Goal: Use online tool/utility: Utilize a website feature to perform a specific function

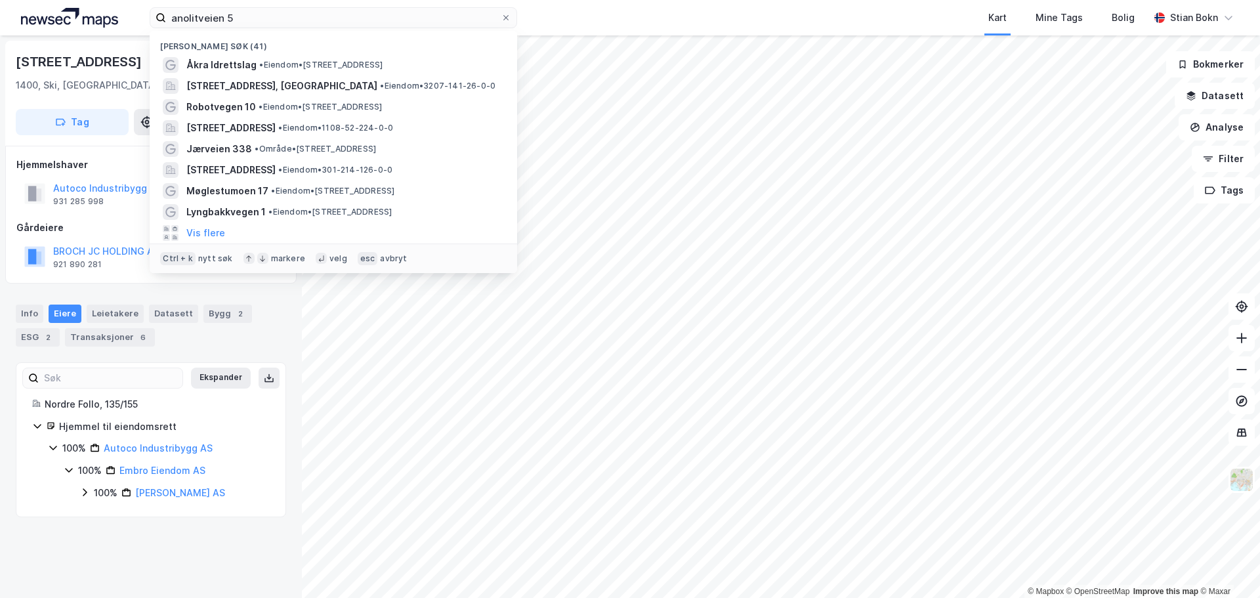
click at [284, 18] on input "anolitveien 5" at bounding box center [333, 18] width 335 height 20
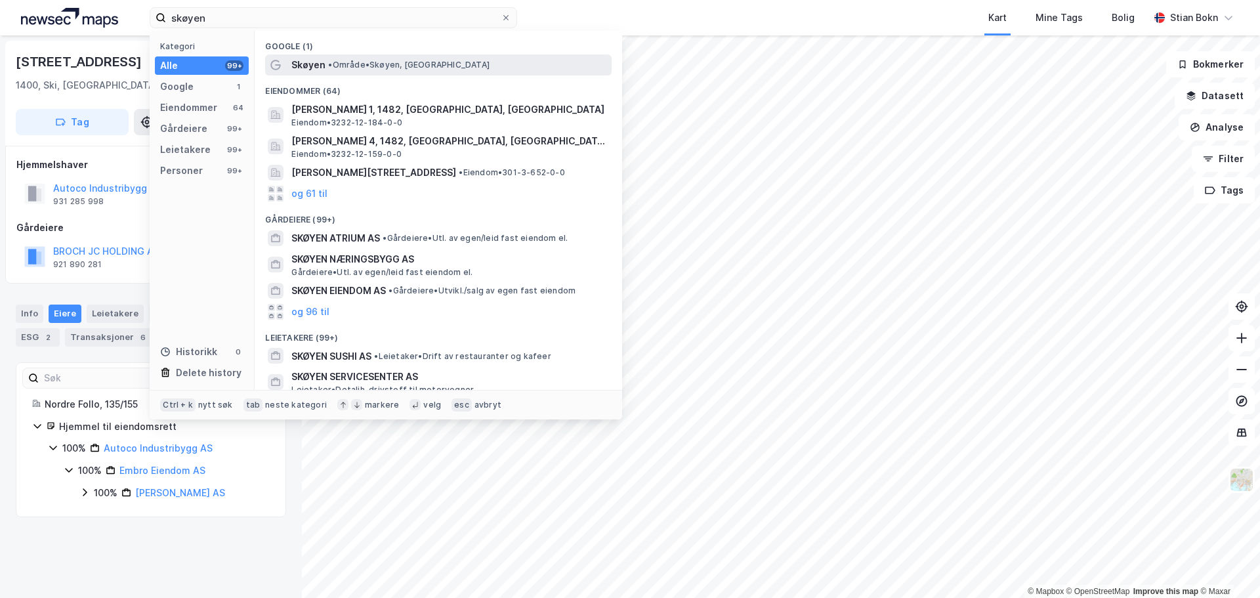
type input "skøyen"
click at [339, 58] on div "Skøyen • Område • [GEOGRAPHIC_DATA], [GEOGRAPHIC_DATA]" at bounding box center [450, 65] width 318 height 16
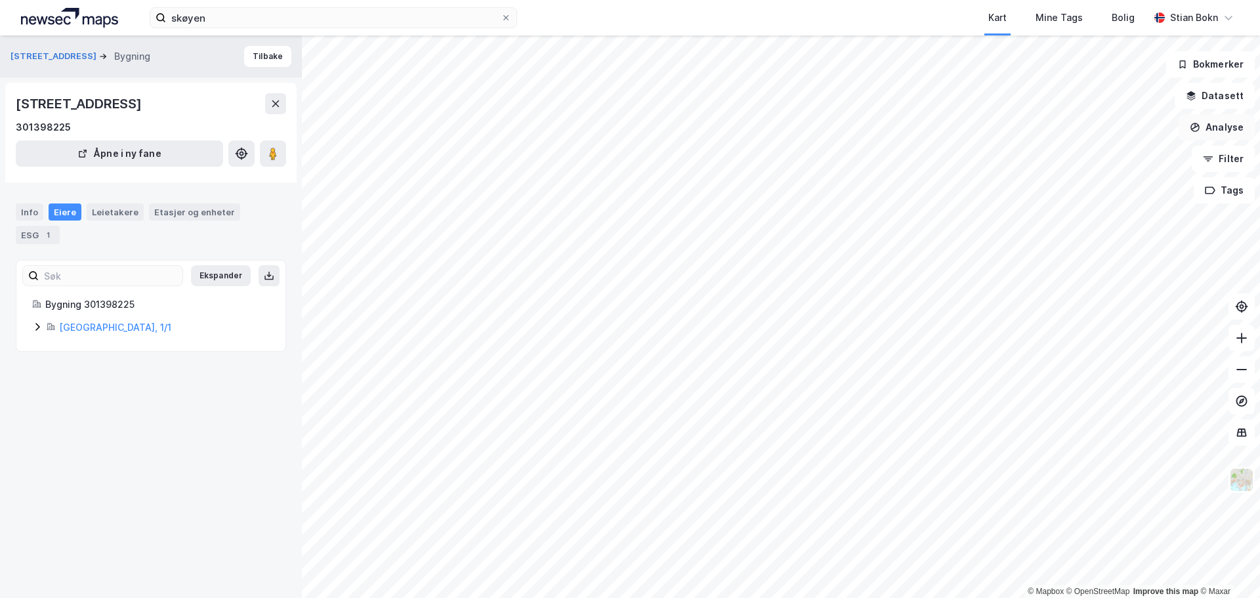
click at [1221, 133] on button "Analyse" at bounding box center [1217, 127] width 76 height 26
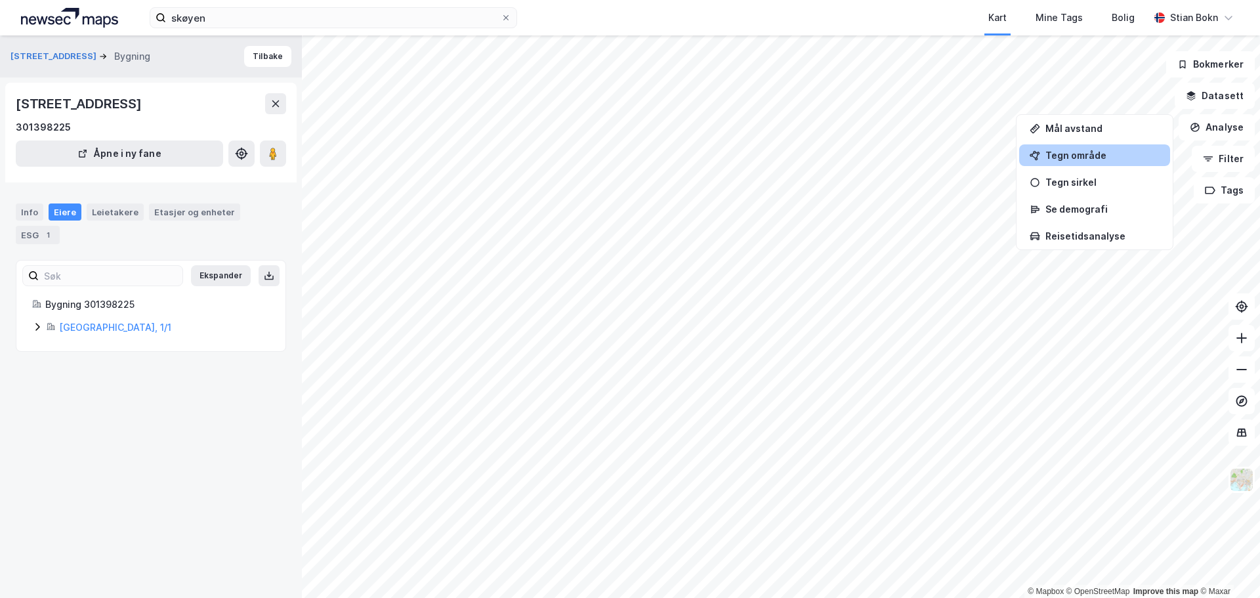
click at [1093, 156] on div "Tegn område" at bounding box center [1103, 155] width 114 height 11
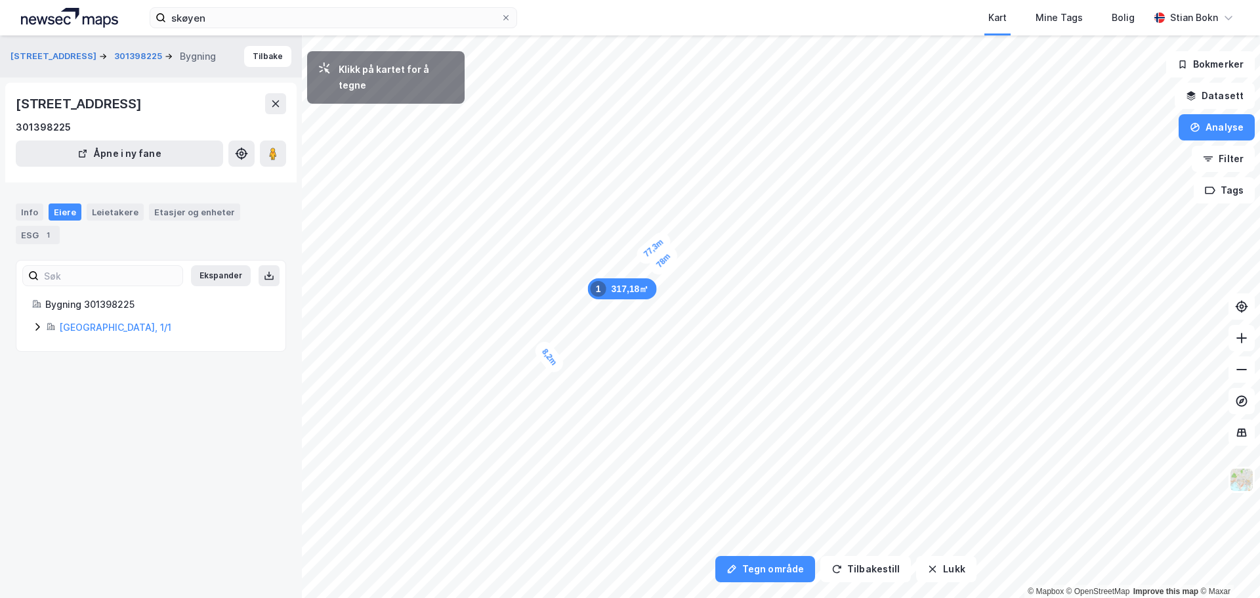
click at [538, 346] on div "8,2m" at bounding box center [549, 357] width 35 height 38
click at [745, 129] on div "8,3m" at bounding box center [756, 140] width 37 height 37
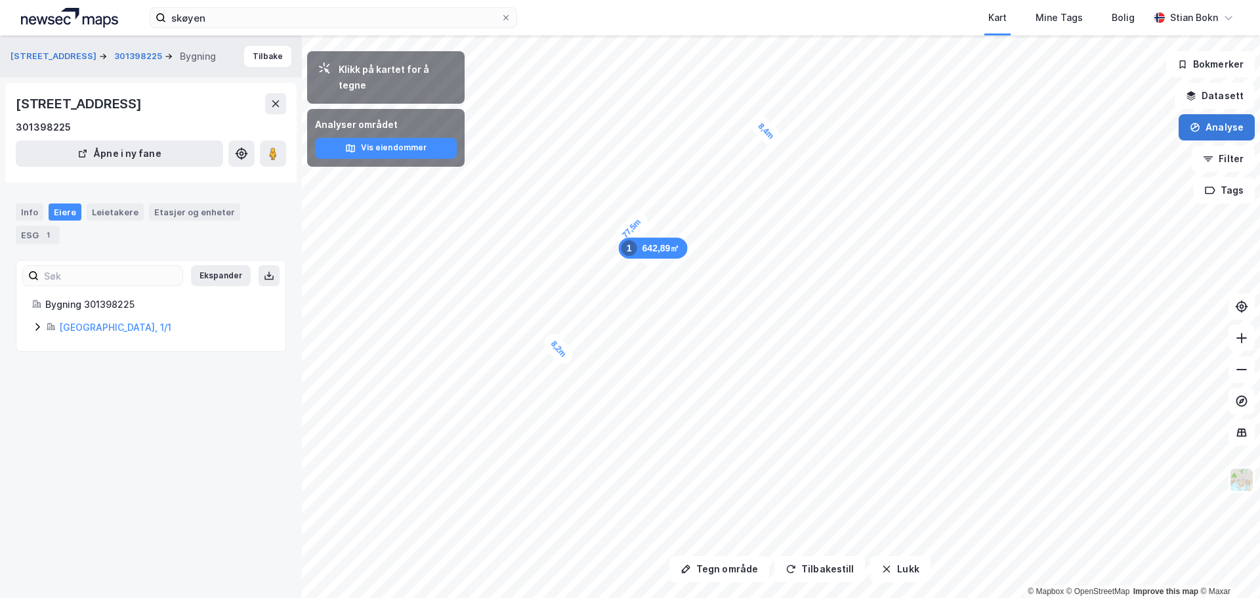
click at [1214, 133] on button "Analyse" at bounding box center [1217, 127] width 76 height 26
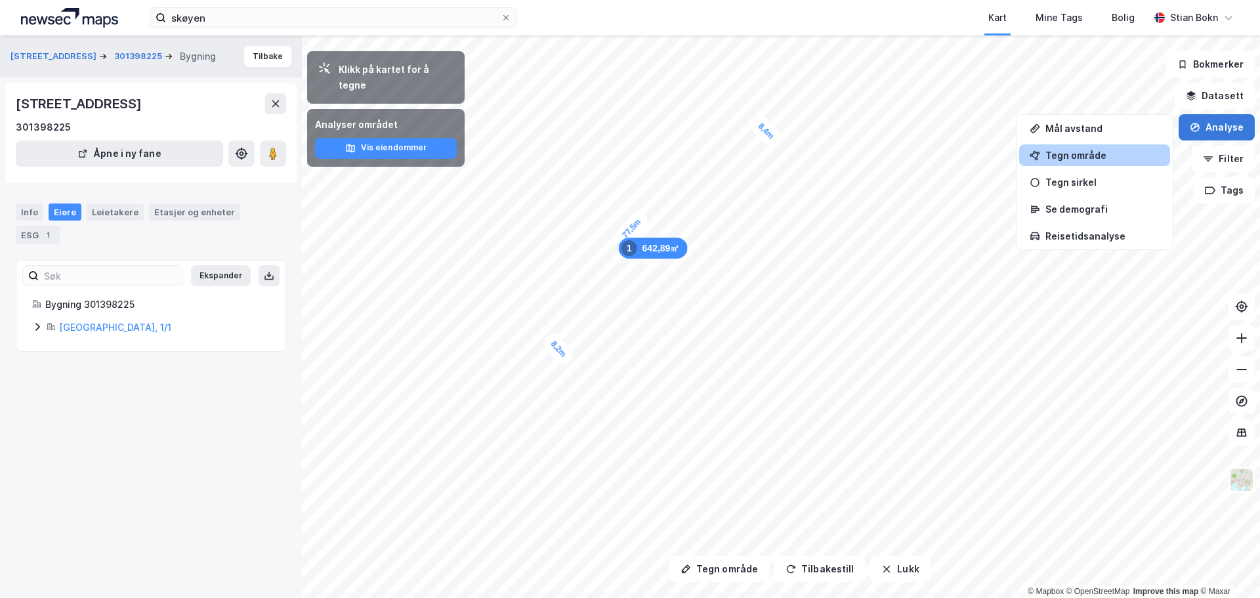
click at [1216, 138] on button "Analyse" at bounding box center [1217, 127] width 76 height 26
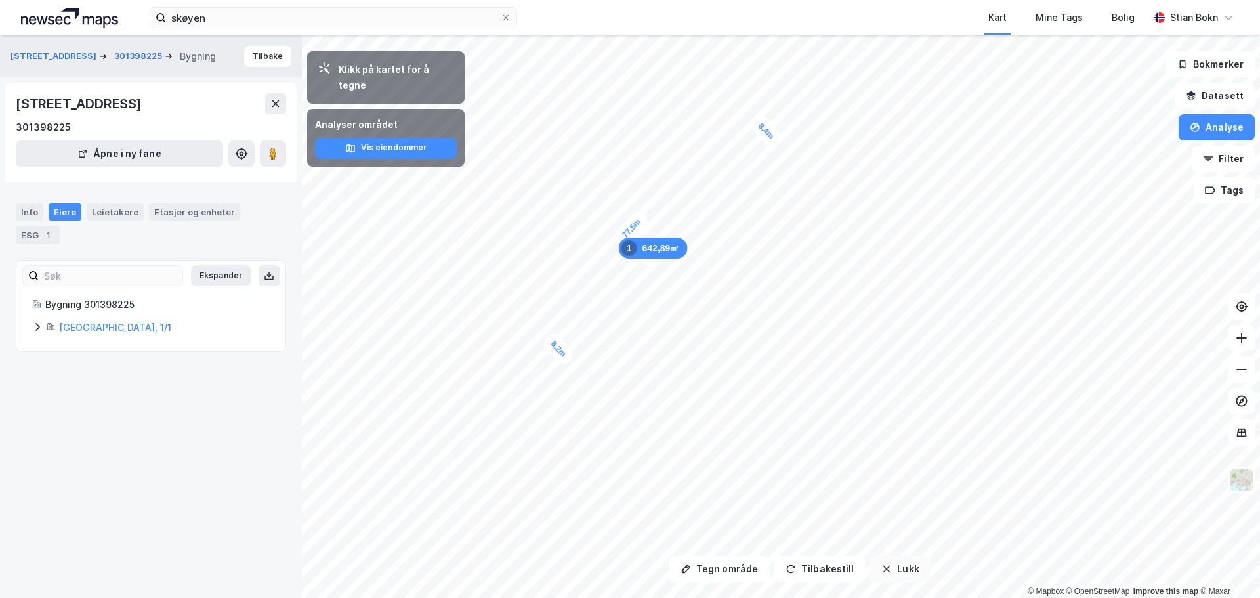
click at [889, 566] on button "Lukk" at bounding box center [900, 569] width 60 height 26
